Goal: Transaction & Acquisition: Purchase product/service

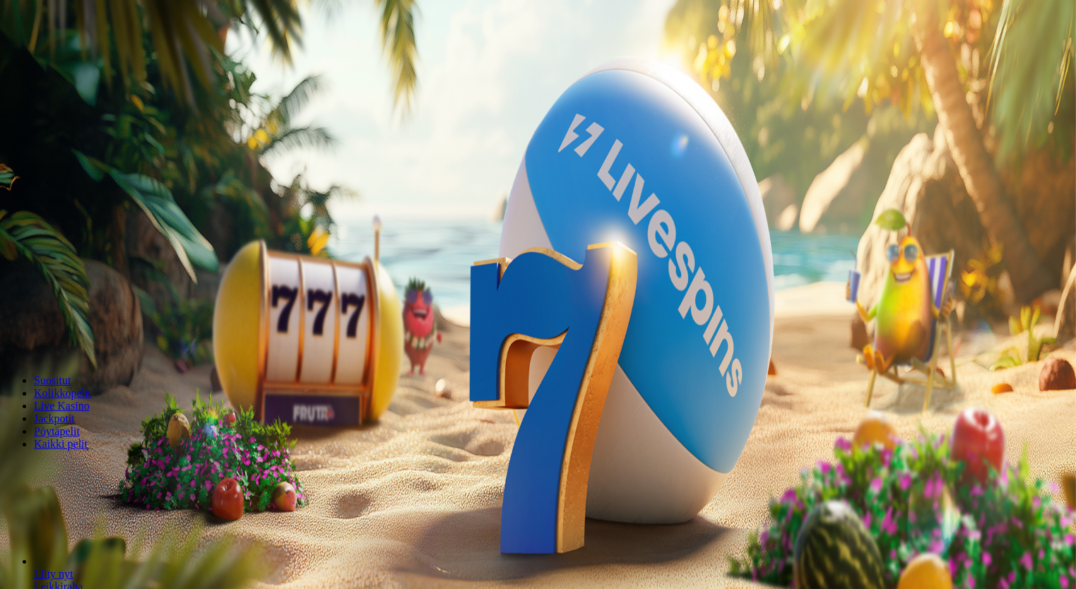
click at [81, 57] on span "Kirjaudu" at bounding box center [98, 51] width 35 height 11
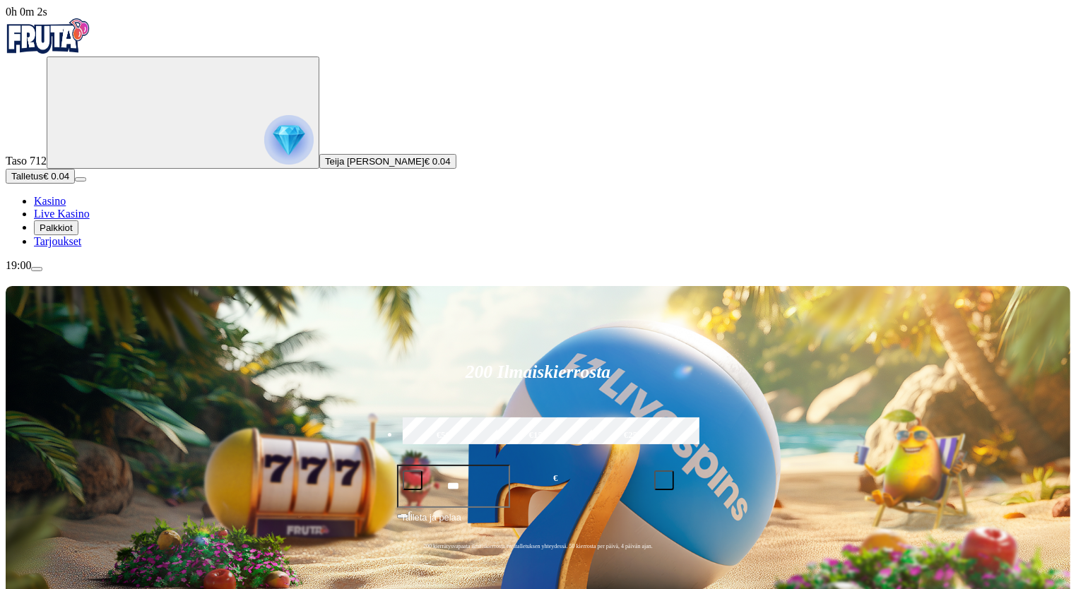
click at [264, 157] on img "Primary" at bounding box center [288, 139] width 49 height 49
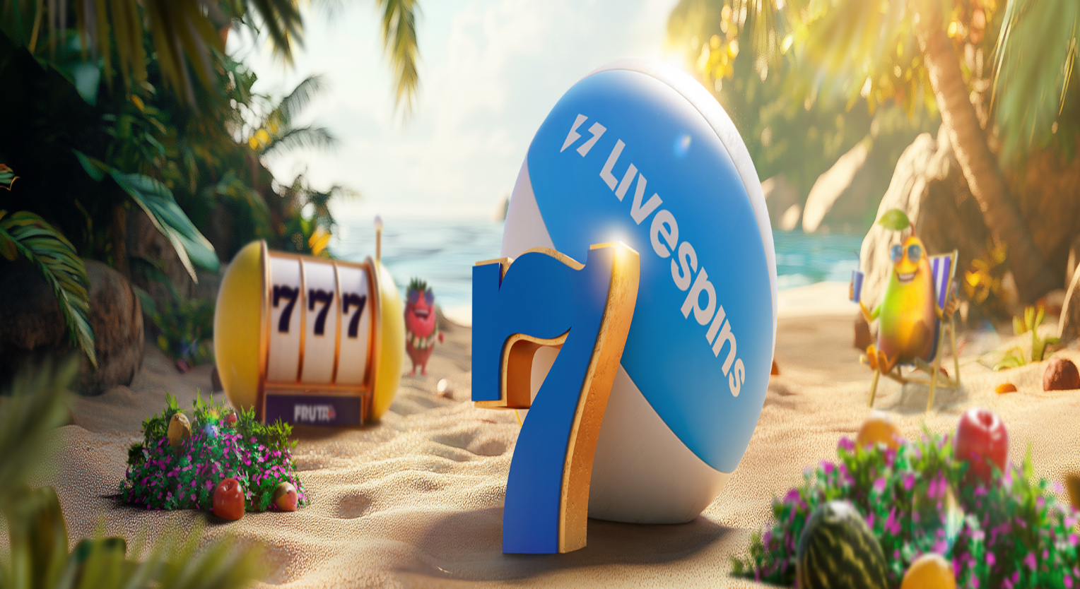
click at [43, 182] on span "Talletus" at bounding box center [27, 176] width 32 height 11
click at [106, 464] on input "***" at bounding box center [56, 471] width 100 height 14
type input "*"
type input "**"
click at [96, 492] on span "TALLETA JA PELAA" at bounding box center [53, 497] width 85 height 11
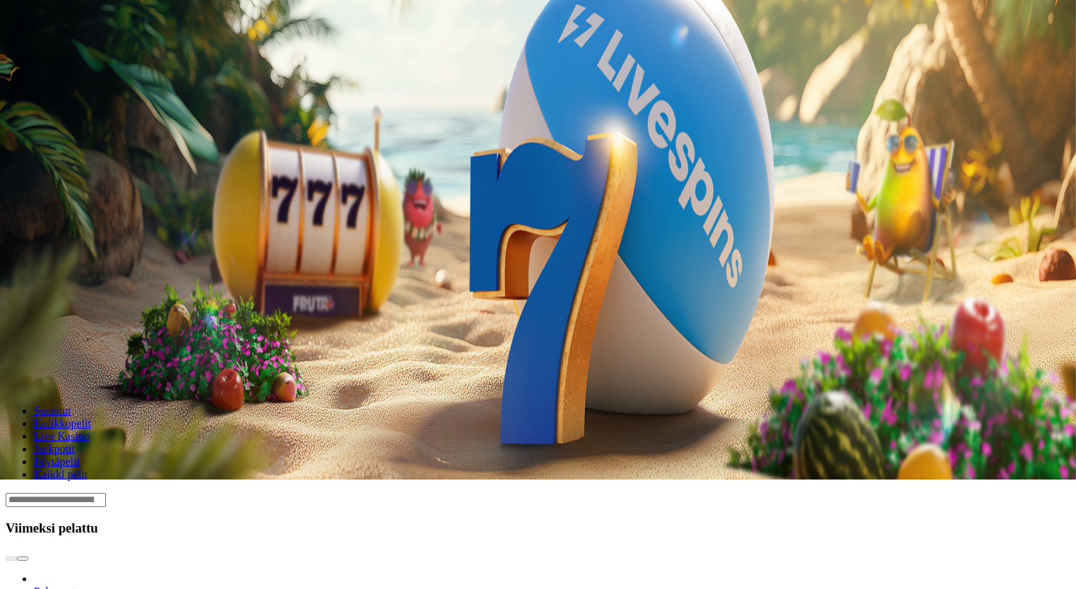
scroll to position [110, 0]
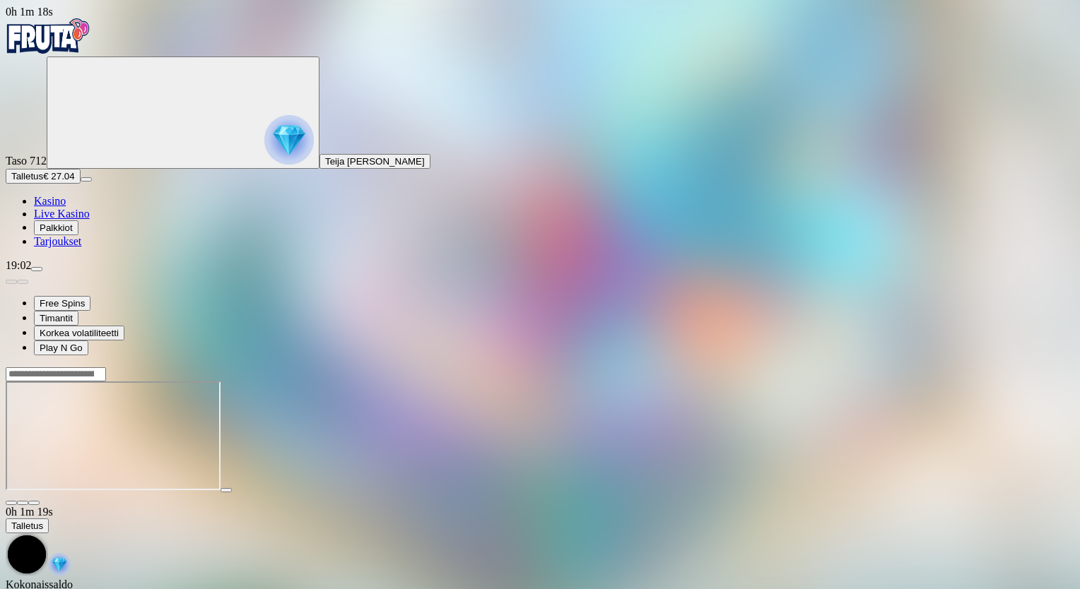
click at [1027, 367] on main "0h 1m 19s Talletus [GEOGRAPHIC_DATA] € 27.04 Kotiutus € 27.00 Bonukset € 0.04 T…" at bounding box center [540, 506] width 1068 height 278
click at [34, 503] on span "fullscreen icon" at bounding box center [34, 503] width 0 height 0
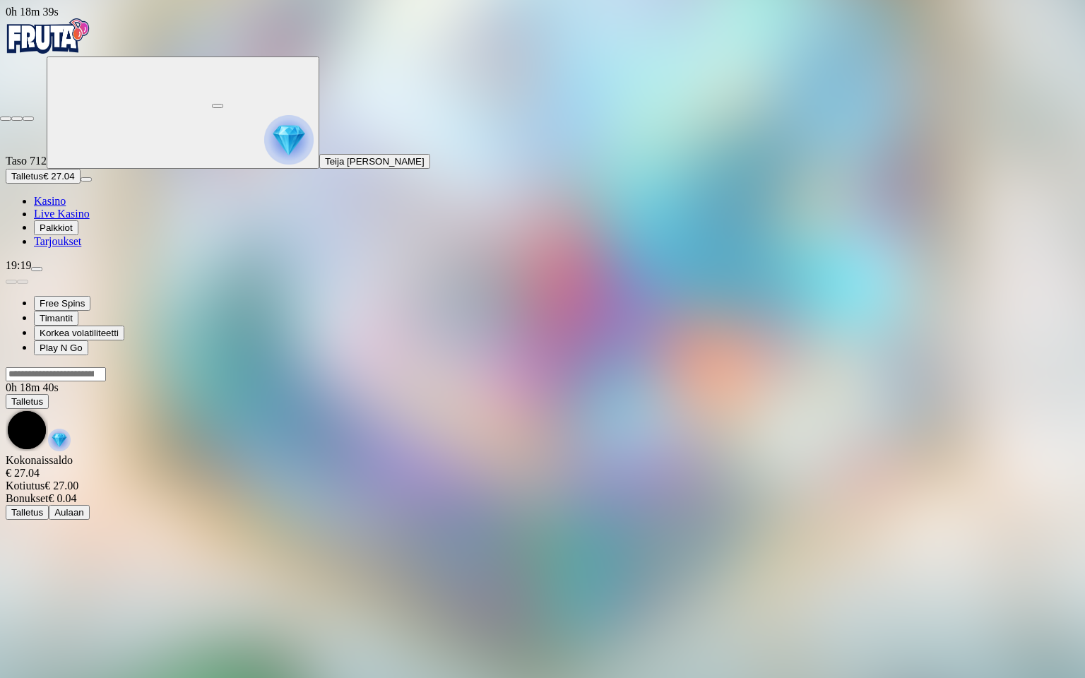
click at [6, 119] on span "close icon" at bounding box center [6, 119] width 0 height 0
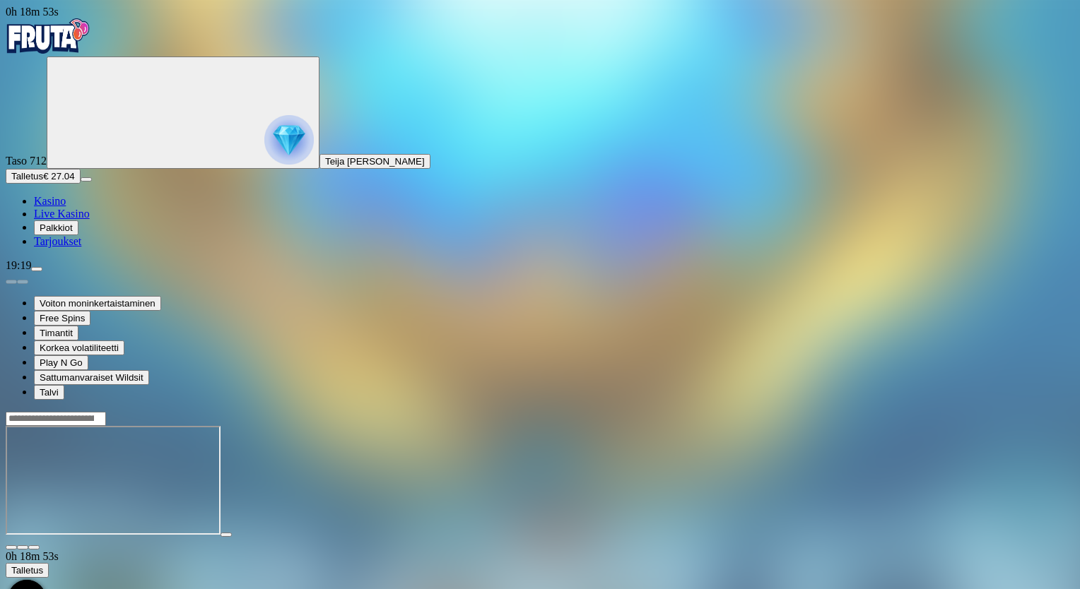
click at [34, 548] on span "fullscreen icon" at bounding box center [34, 548] width 0 height 0
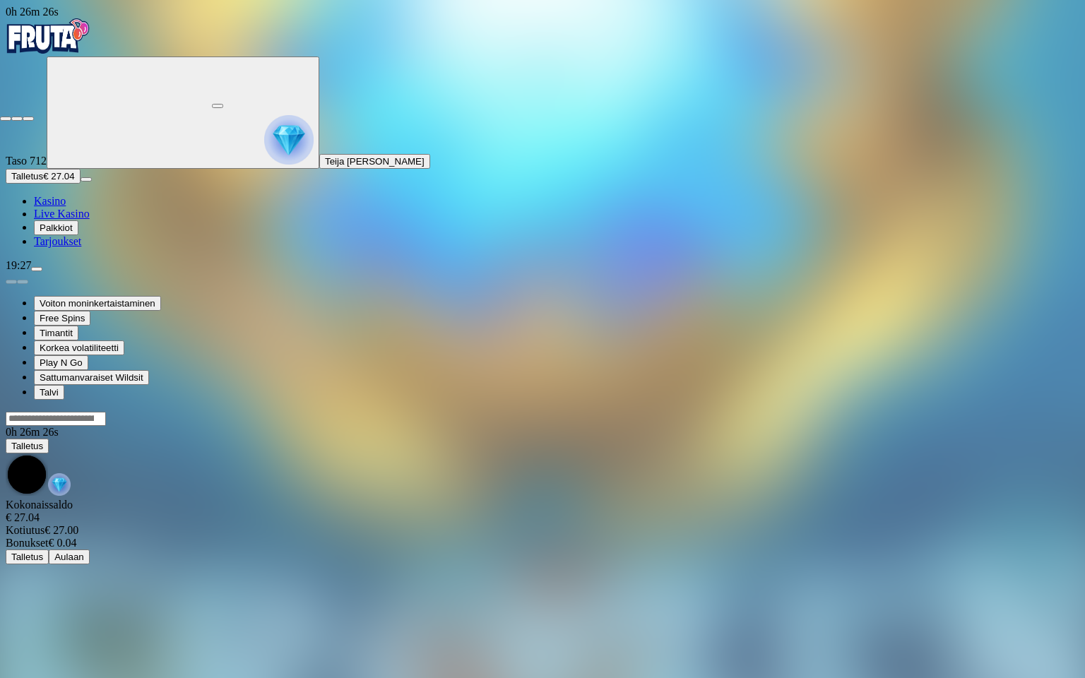
click at [6, 119] on span "close icon" at bounding box center [6, 119] width 0 height 0
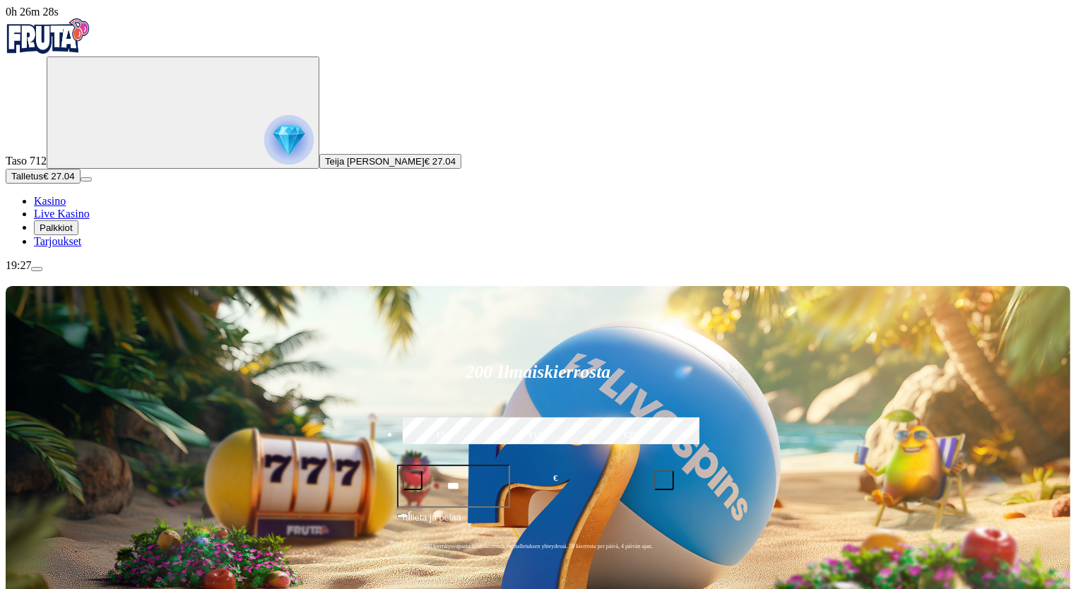
click at [264, 149] on img "Primary" at bounding box center [288, 139] width 49 height 49
